Goal: Task Accomplishment & Management: Use online tool/utility

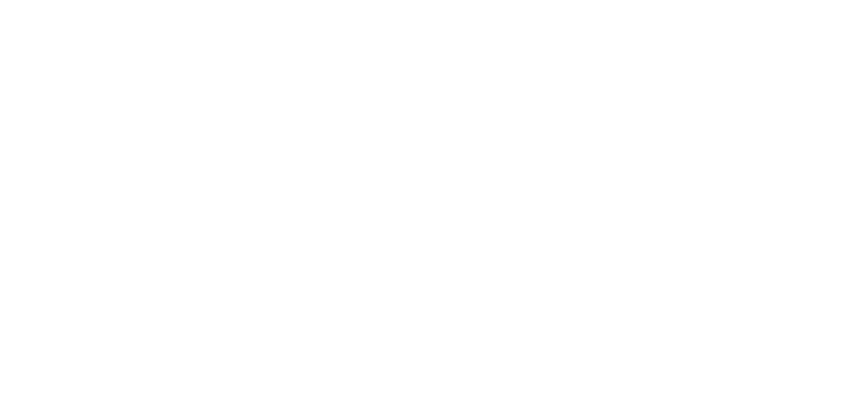
click at [707, 72] on button "Close" at bounding box center [683, 73] width 48 height 21
click at [122, 177] on div "Tracking" at bounding box center [104, 182] width 36 height 12
click at [515, 324] on icon "button" at bounding box center [511, 328] width 7 height 9
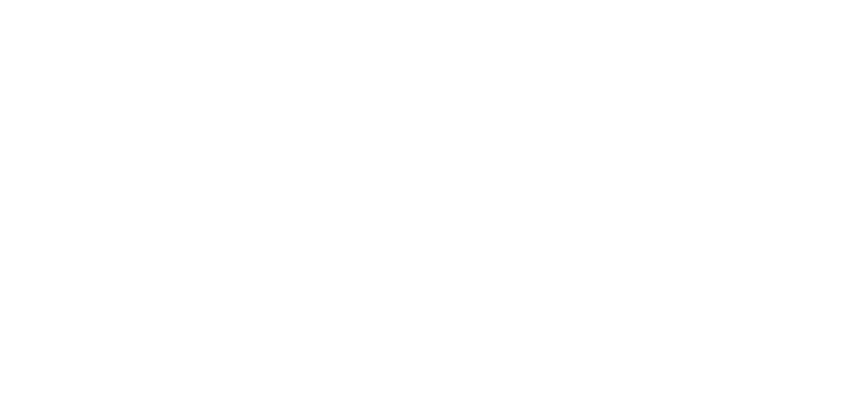
scroll to position [291, 0]
click at [418, 207] on button "Clock On" at bounding box center [381, 209] width 73 height 21
click at [526, 328] on icon "button" at bounding box center [522, 329] width 7 height 7
click at [319, 168] on input "text" at bounding box center [317, 168] width 3 height 14
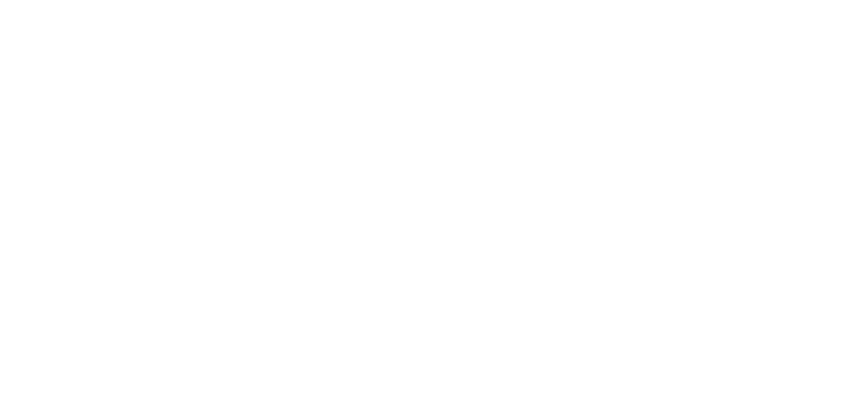
click at [845, 385] on div "[PERSON_NAME]" at bounding box center [423, 392] width 846 height 14
click at [418, 207] on button "Clock Off" at bounding box center [381, 209] width 73 height 21
click at [515, 328] on icon "button" at bounding box center [511, 328] width 7 height 7
click at [418, 204] on button "Clock On" at bounding box center [381, 209] width 73 height 21
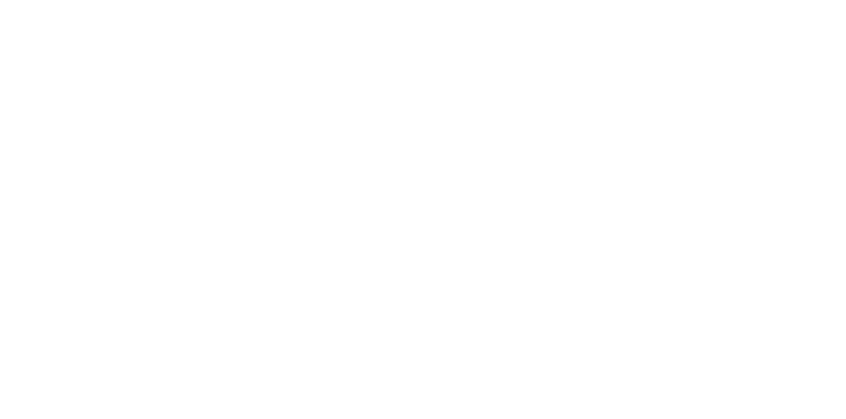
click at [526, 328] on icon "button" at bounding box center [522, 329] width 7 height 7
click at [845, 385] on div "[PERSON_NAME]" at bounding box center [423, 392] width 846 height 14
click at [418, 210] on button "Clock Off" at bounding box center [381, 209] width 73 height 21
